Goal: Find specific page/section: Find specific page/section

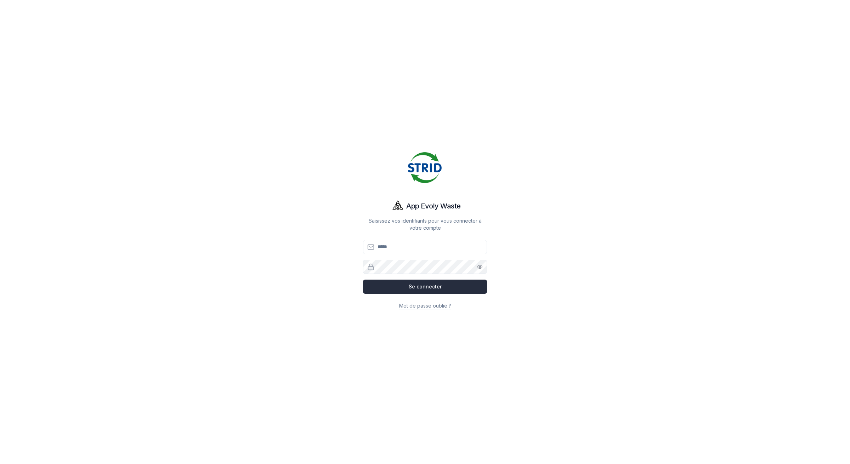
type input "**********"
click at [437, 290] on button "Se connecter" at bounding box center [425, 287] width 124 height 14
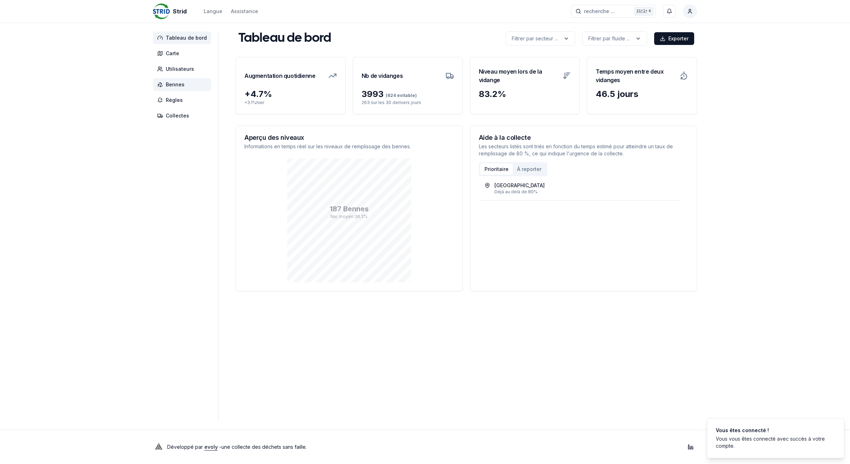
click at [177, 84] on span "Bennes" at bounding box center [175, 84] width 19 height 7
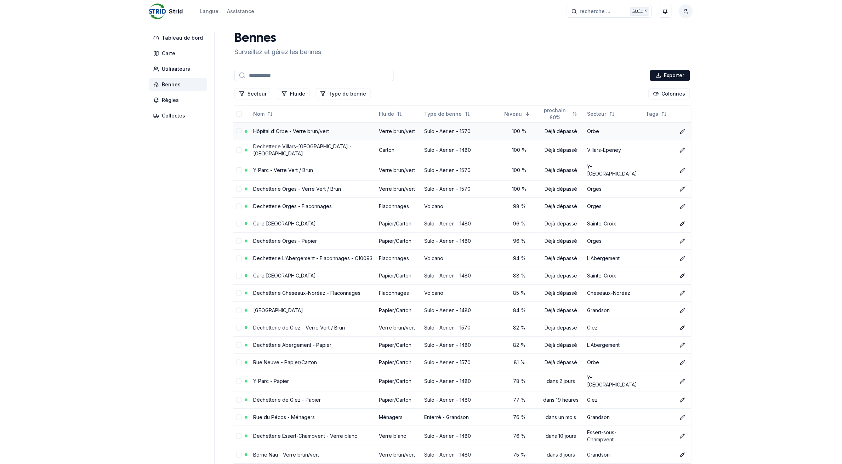
click at [276, 130] on link "Hôpital d'Orbe - Verre brun/vert" at bounding box center [291, 131] width 76 height 6
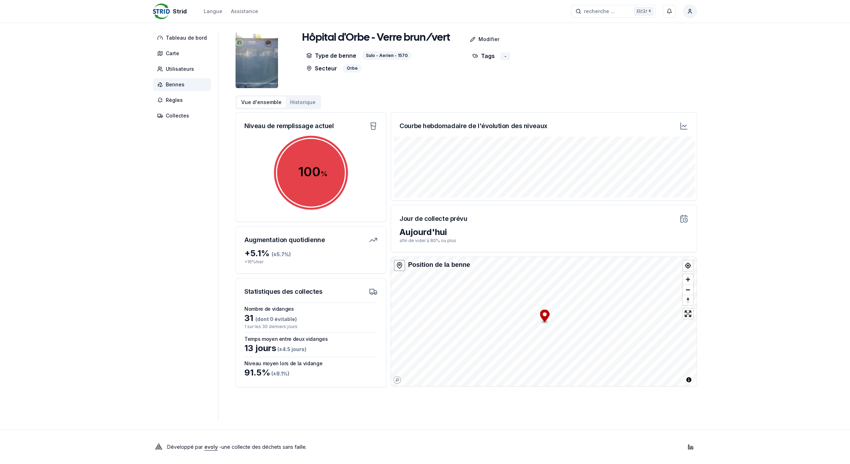
click at [301, 103] on button "Historique" at bounding box center [303, 102] width 34 height 11
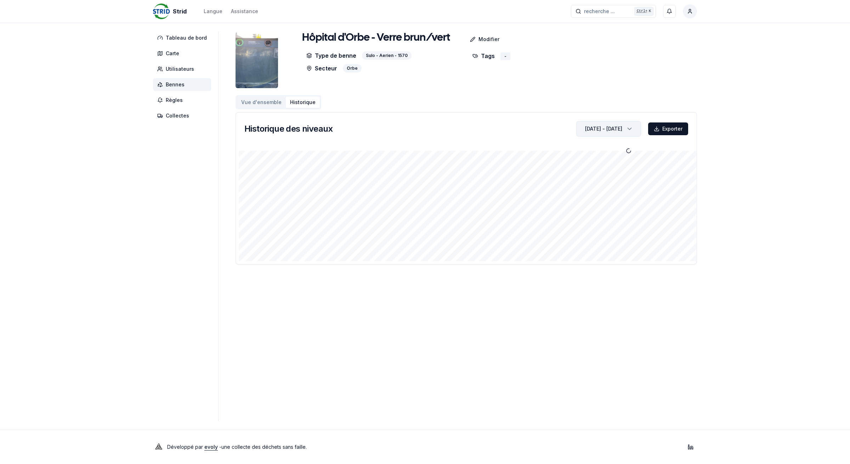
click at [585, 133] on div "[DATE] - [DATE]" at bounding box center [603, 129] width 37 height 10
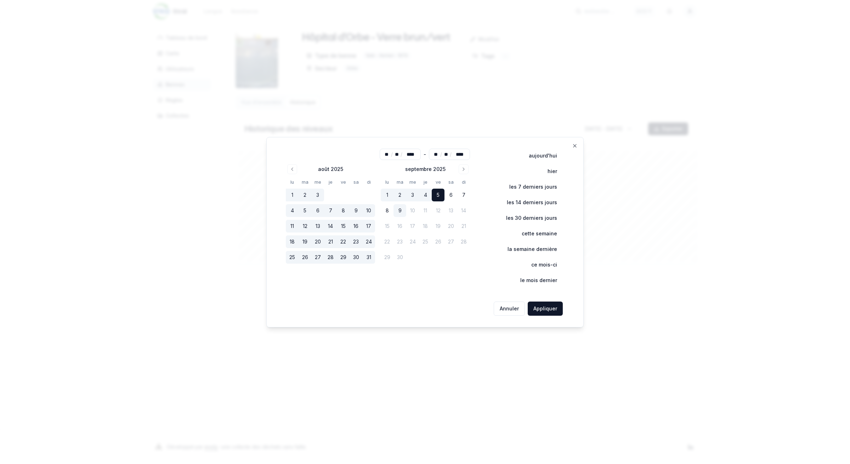
click at [401, 210] on button "9" at bounding box center [399, 210] width 13 height 13
type input "**"
click at [554, 311] on button "Appliquer" at bounding box center [545, 309] width 35 height 14
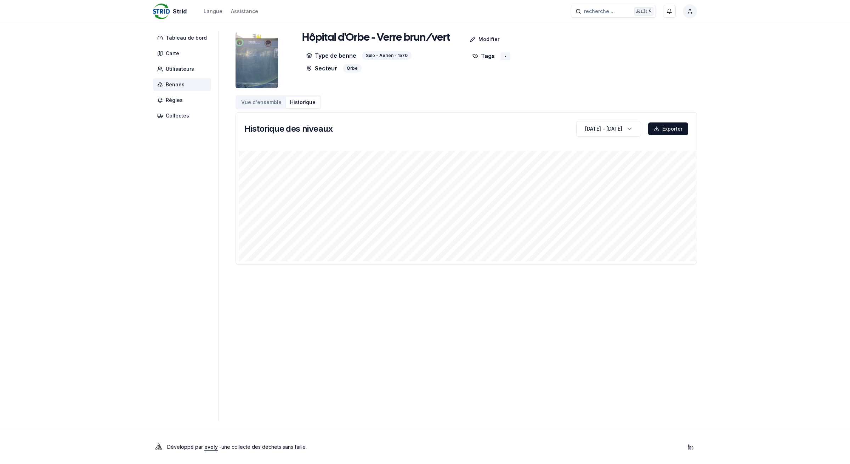
click at [174, 86] on span "Bennes" at bounding box center [175, 84] width 19 height 7
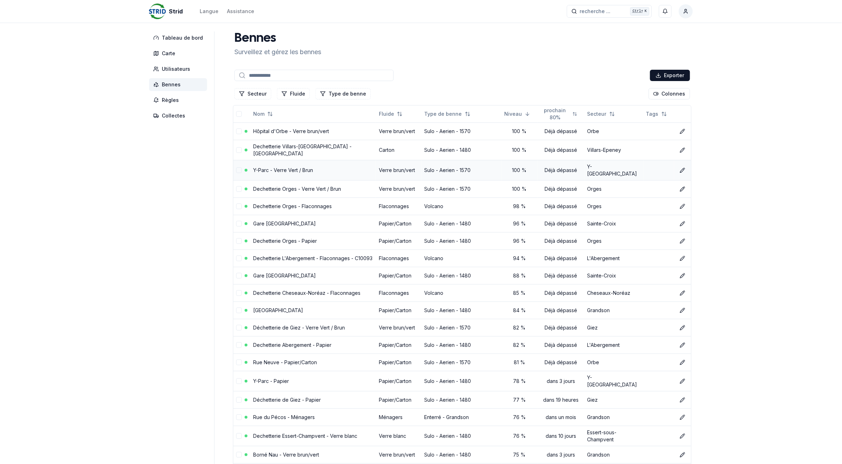
click at [299, 167] on link "Y-Parc - Verre Vert / Brun" at bounding box center [283, 170] width 60 height 6
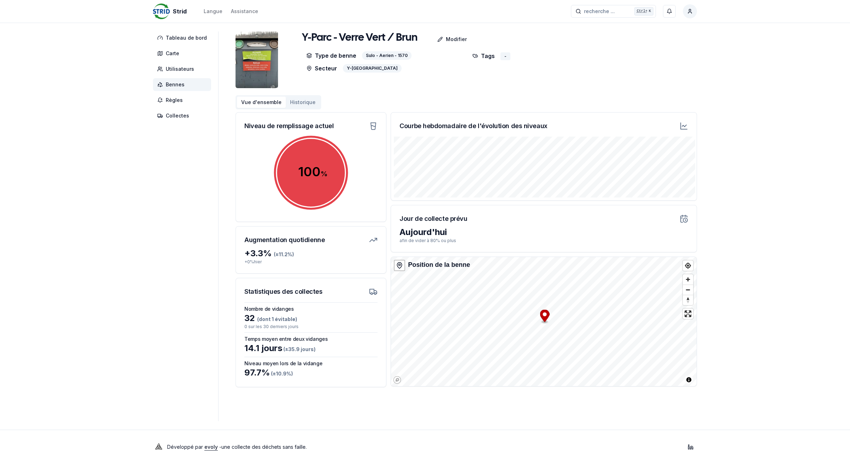
click at [170, 84] on span "Bennes" at bounding box center [175, 84] width 19 height 7
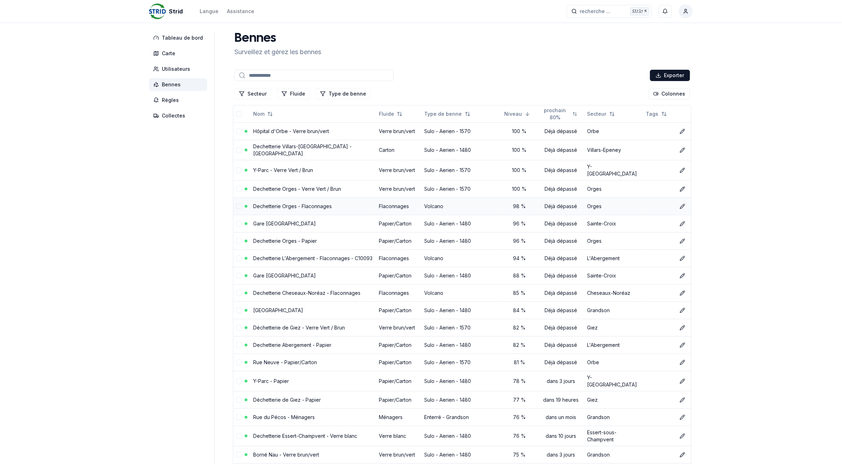
click at [259, 203] on link "Dechetterie Orges - Flaconnages" at bounding box center [292, 206] width 79 height 6
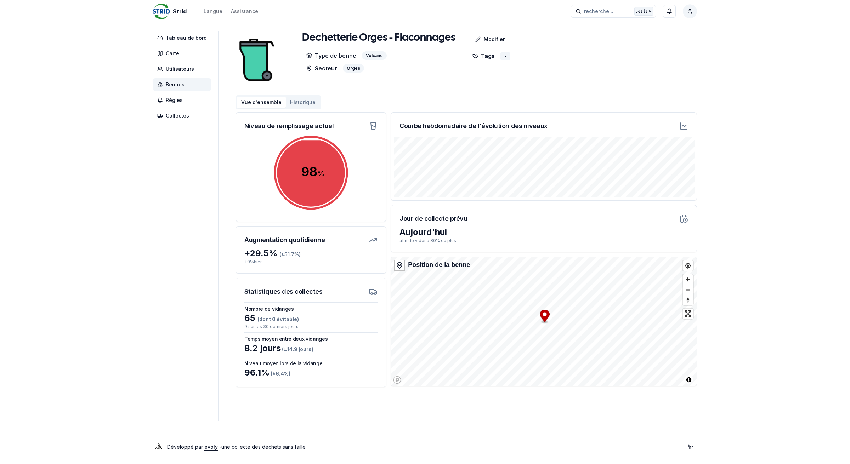
click at [182, 85] on span "Bennes" at bounding box center [175, 84] width 19 height 7
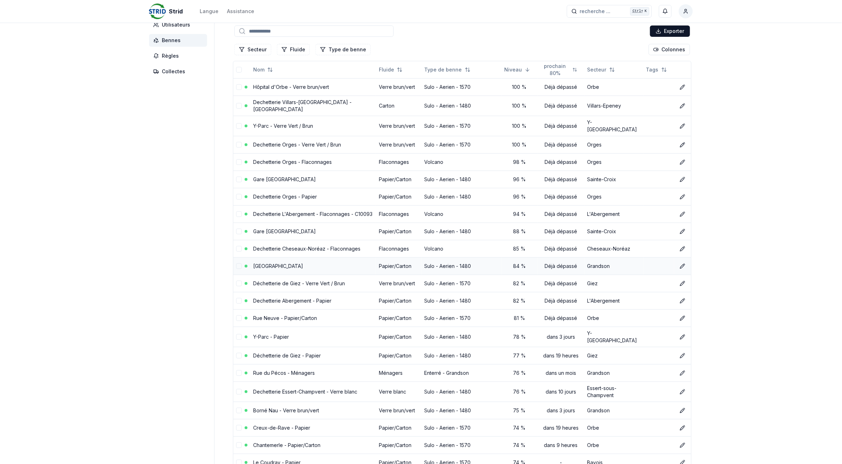
scroll to position [89, 0]
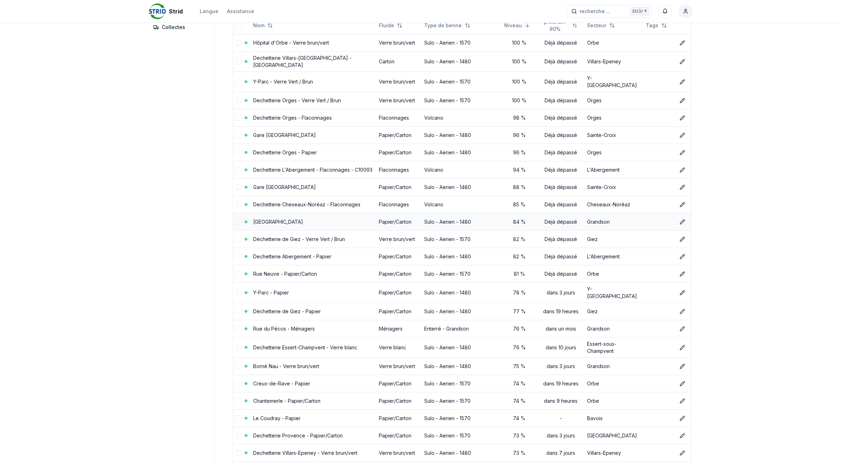
click at [263, 219] on link "[GEOGRAPHIC_DATA]" at bounding box center [278, 222] width 50 height 6
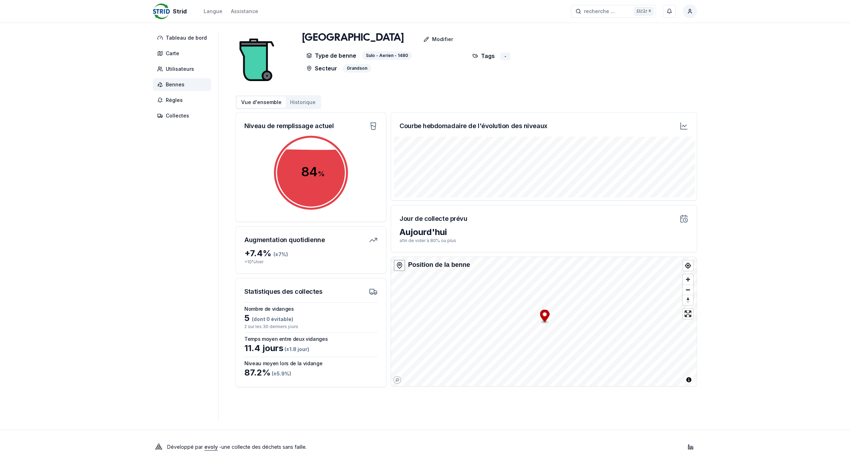
click at [166, 84] on span "Bennes" at bounding box center [175, 84] width 19 height 7
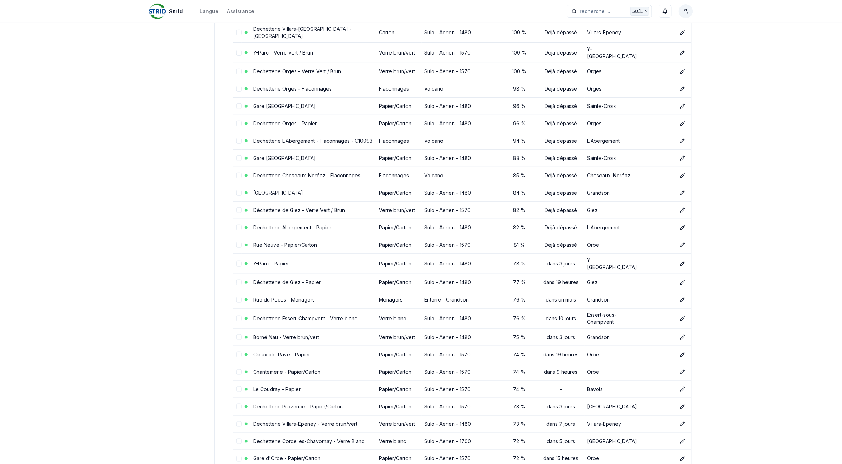
scroll to position [133, 0]
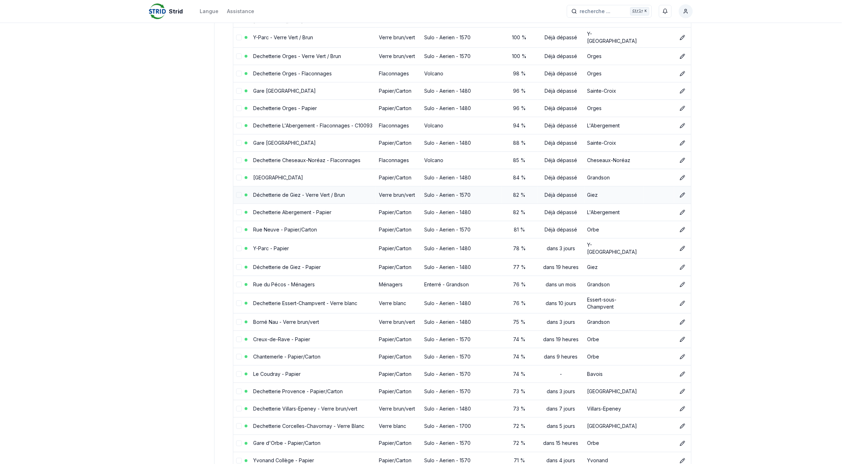
click at [287, 192] on link "Déchetterie de Giez - Verre Vert / Brun" at bounding box center [299, 195] width 92 height 6
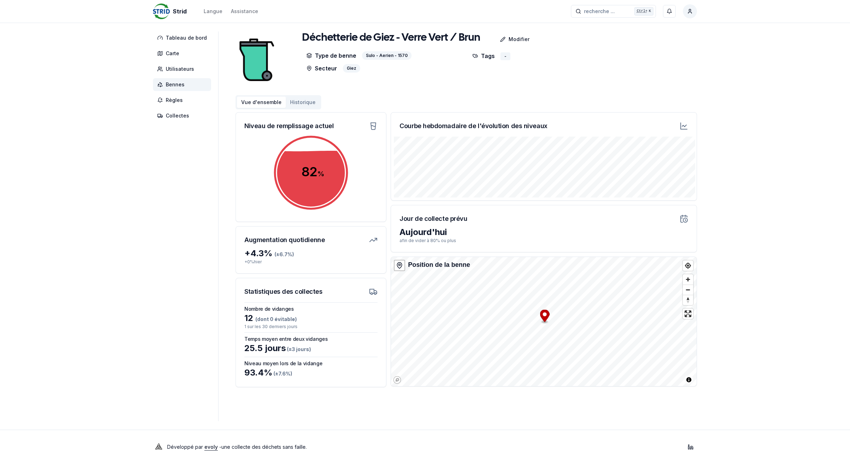
click at [182, 87] on span "Bennes" at bounding box center [175, 84] width 19 height 7
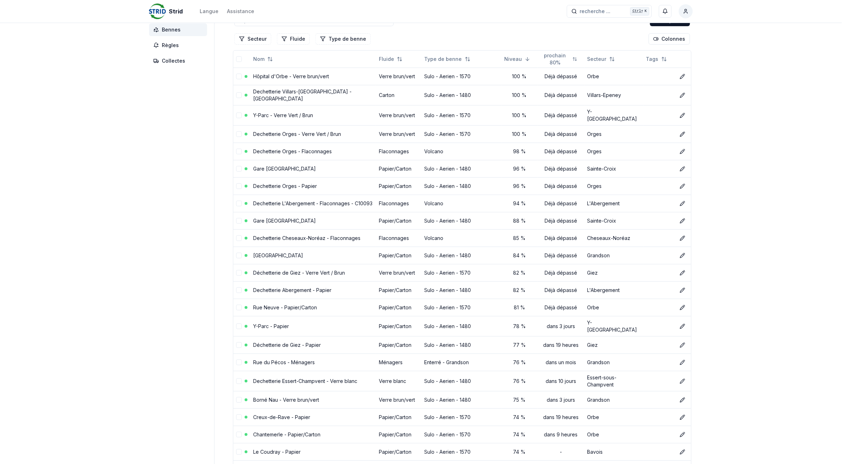
scroll to position [89, 0]
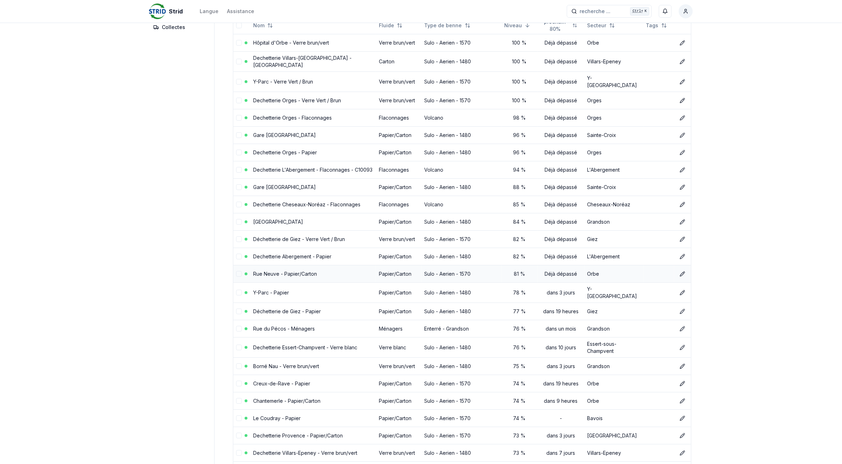
click at [268, 271] on link "Rue Neuve - Papier/Carton" at bounding box center [285, 274] width 64 height 6
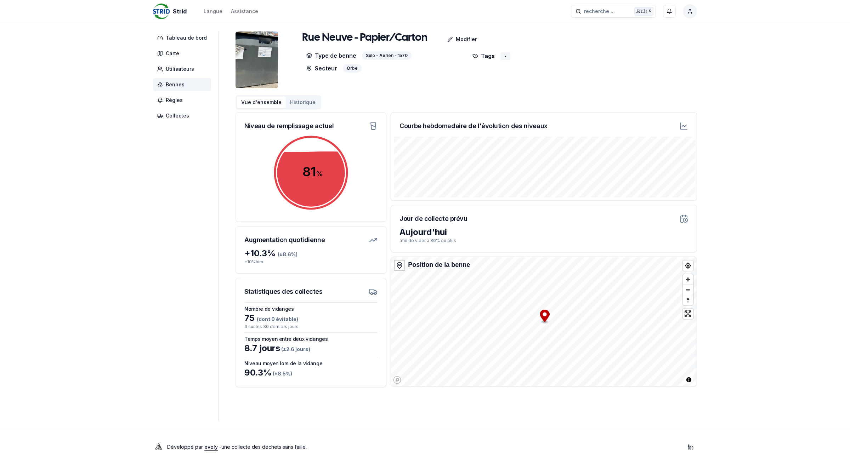
click at [176, 82] on span "Bennes" at bounding box center [175, 84] width 19 height 7
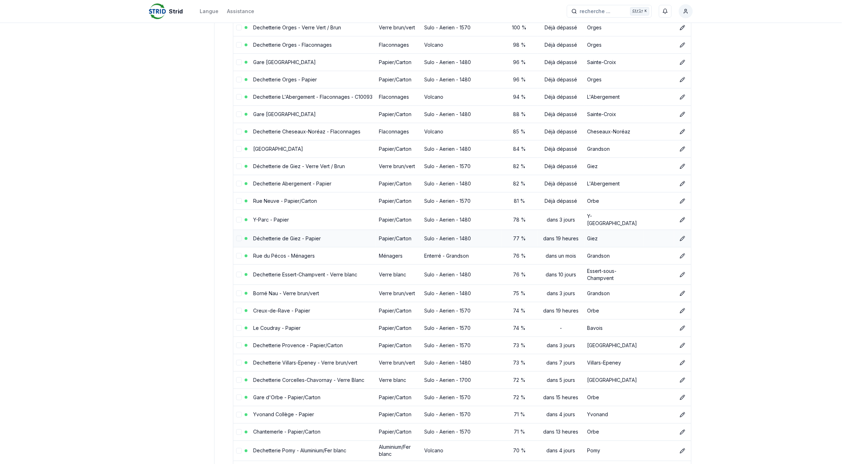
scroll to position [177, 0]
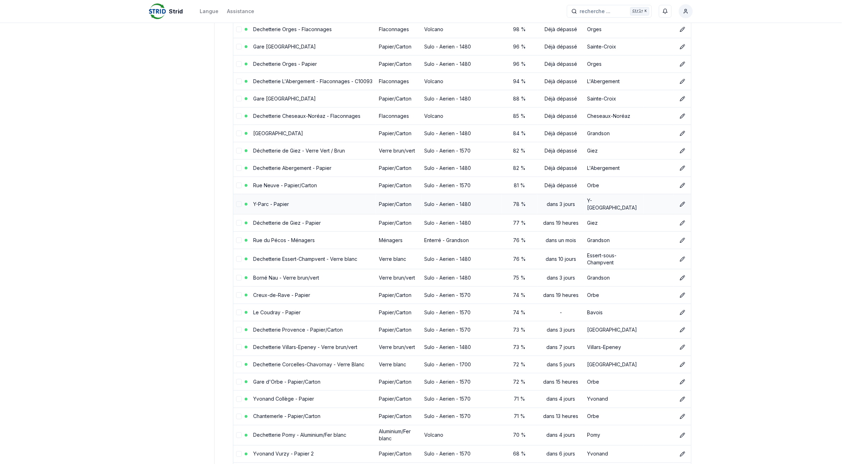
click at [279, 201] on link "Y-Parc - Papier" at bounding box center [271, 204] width 36 height 6
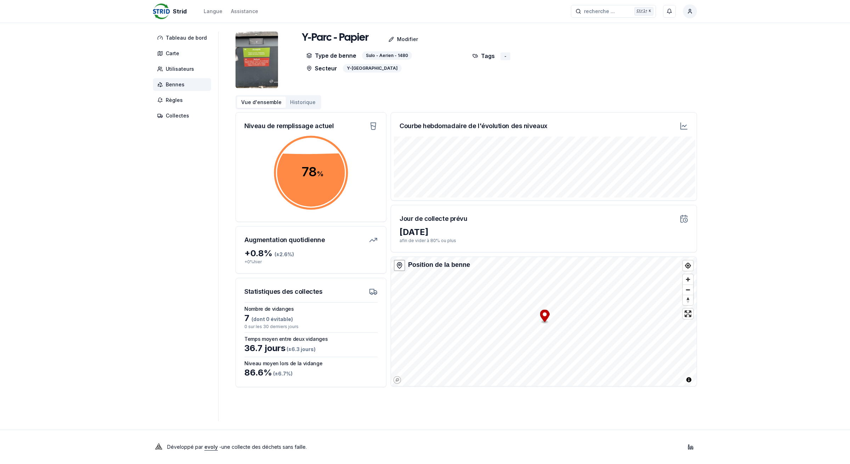
drag, startPoint x: 182, startPoint y: 84, endPoint x: 186, endPoint y: 87, distance: 5.5
click at [182, 84] on span "Bennes" at bounding box center [175, 84] width 19 height 7
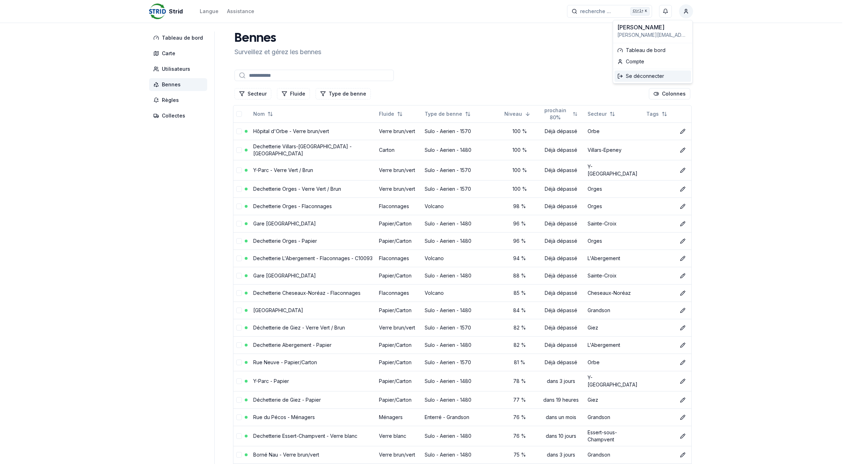
click at [644, 74] on div "Se déconnecter" at bounding box center [652, 75] width 76 height 11
